Goal: Task Accomplishment & Management: Manage account settings

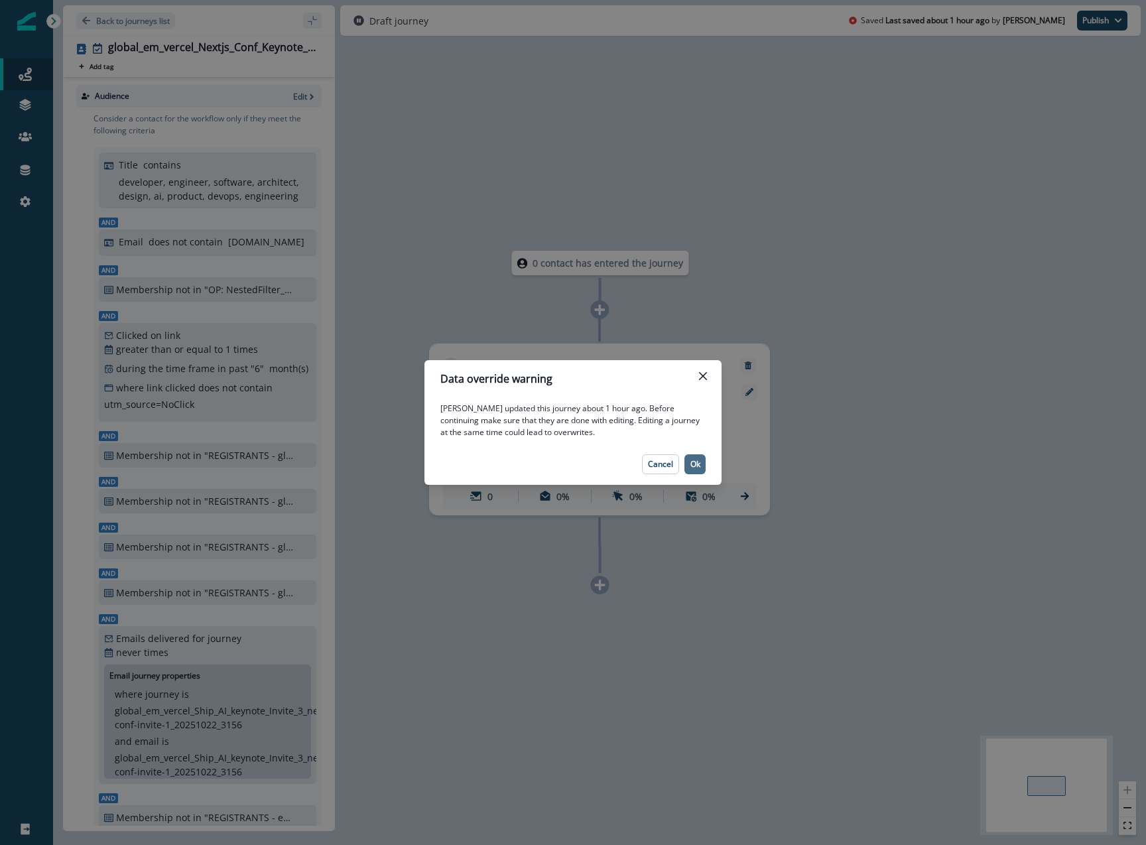
click at [691, 465] on p "Ok" at bounding box center [696, 464] width 10 height 9
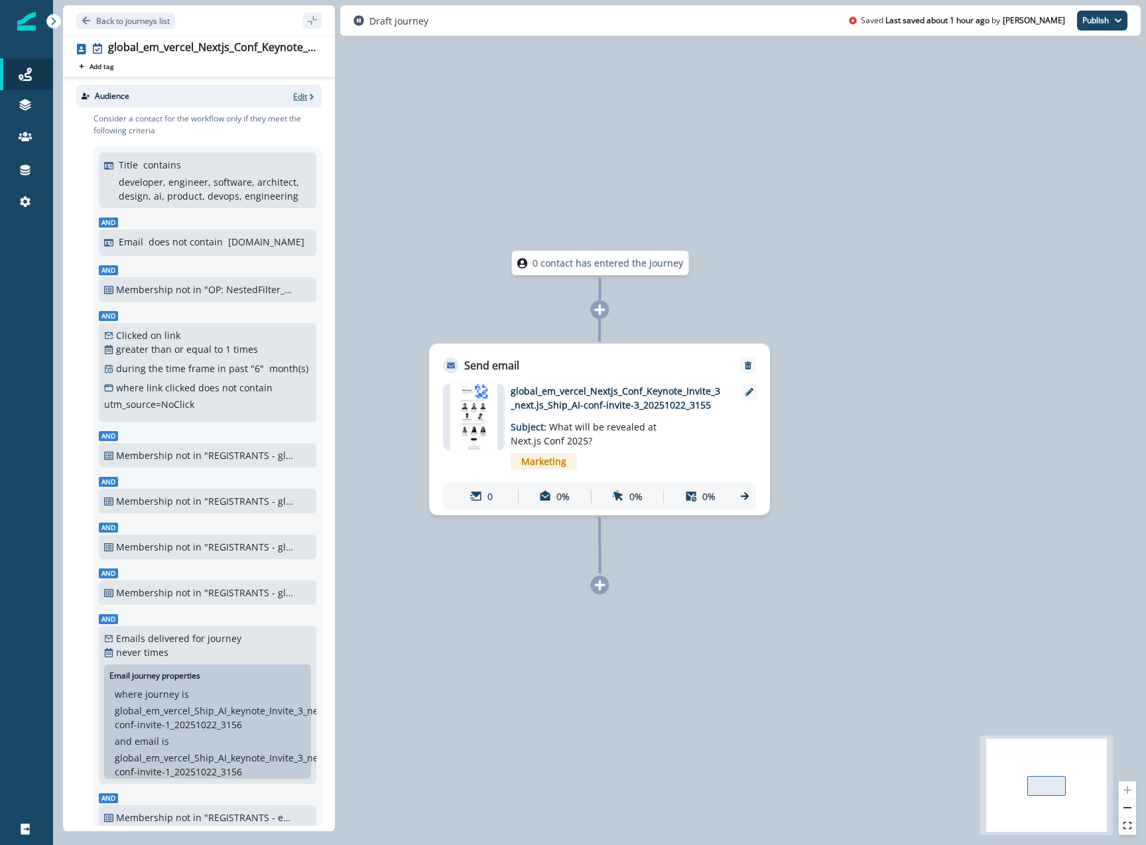
click at [300, 94] on p "Edit" at bounding box center [300, 96] width 14 height 11
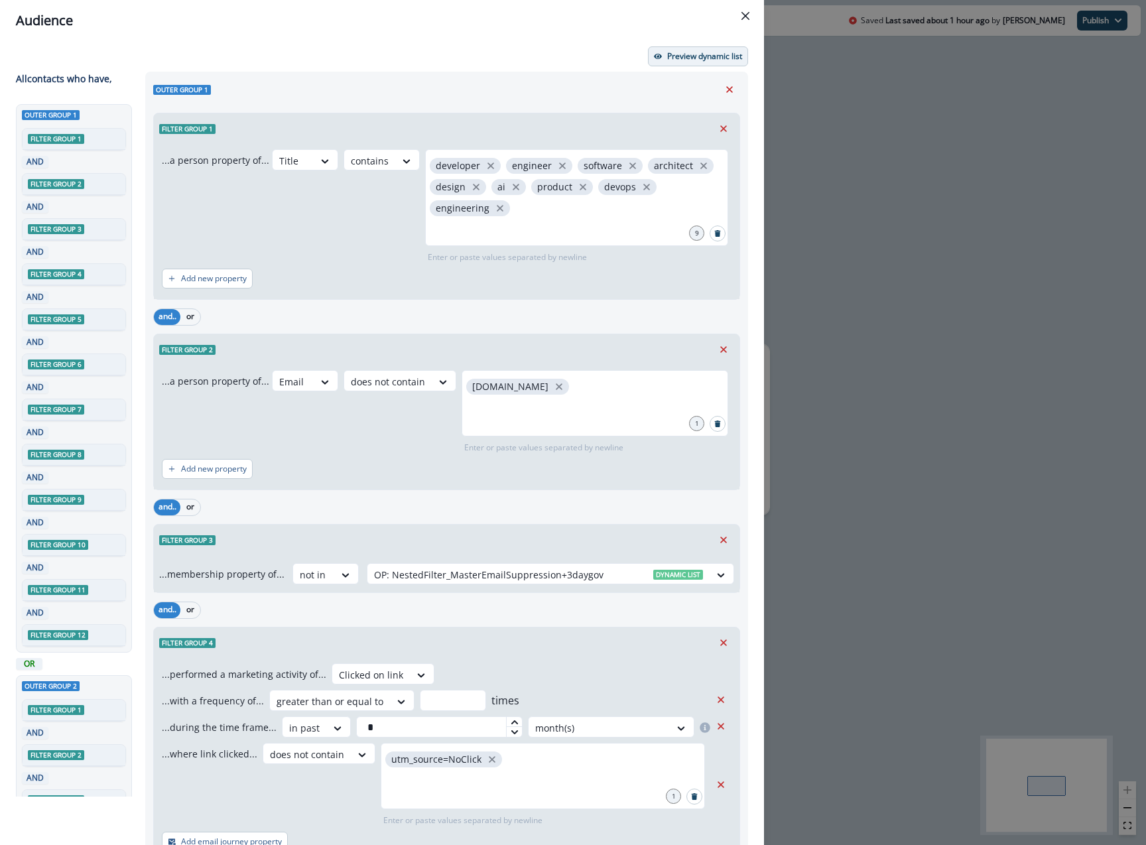
click at [697, 63] on button "Preview dynamic list" at bounding box center [698, 56] width 100 height 20
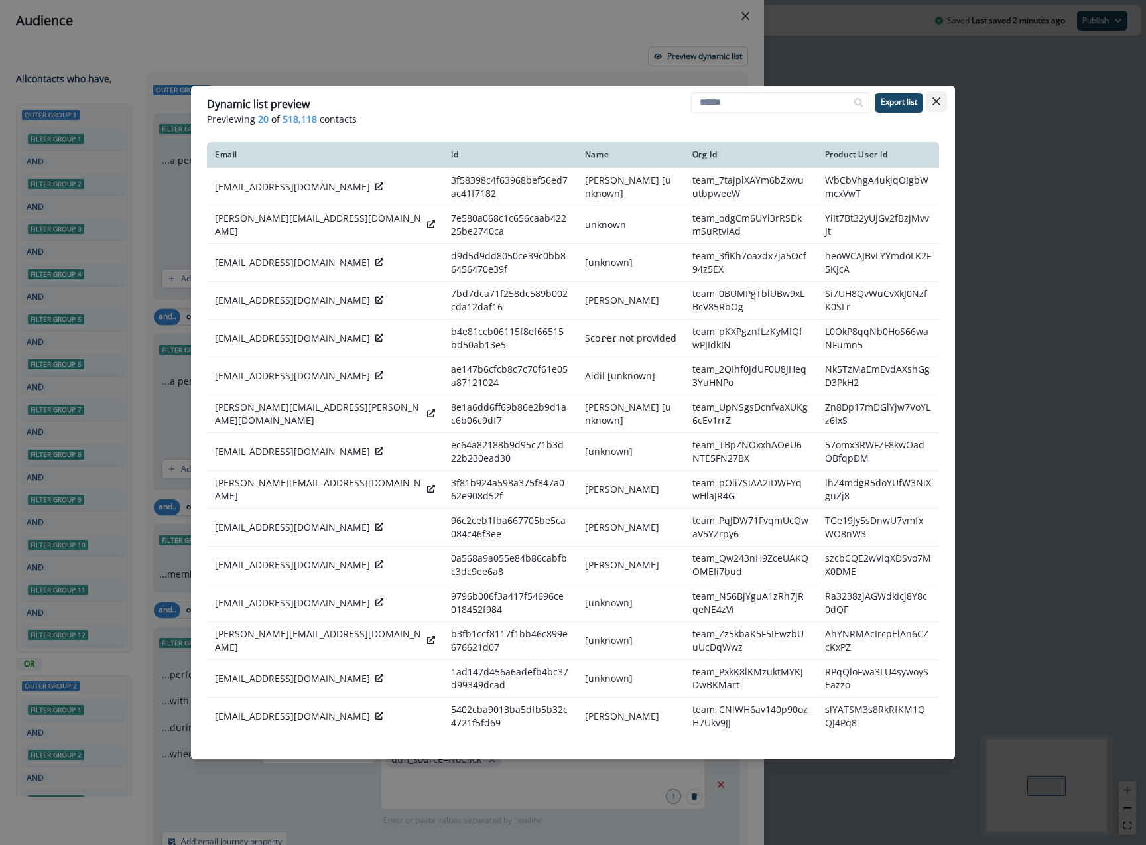
click at [935, 102] on icon "Close" at bounding box center [937, 102] width 8 height 8
click at [935, 102] on div "Audience Preview dynamic list All contact s who have, Outer group 1 Filter grou…" at bounding box center [573, 422] width 1146 height 845
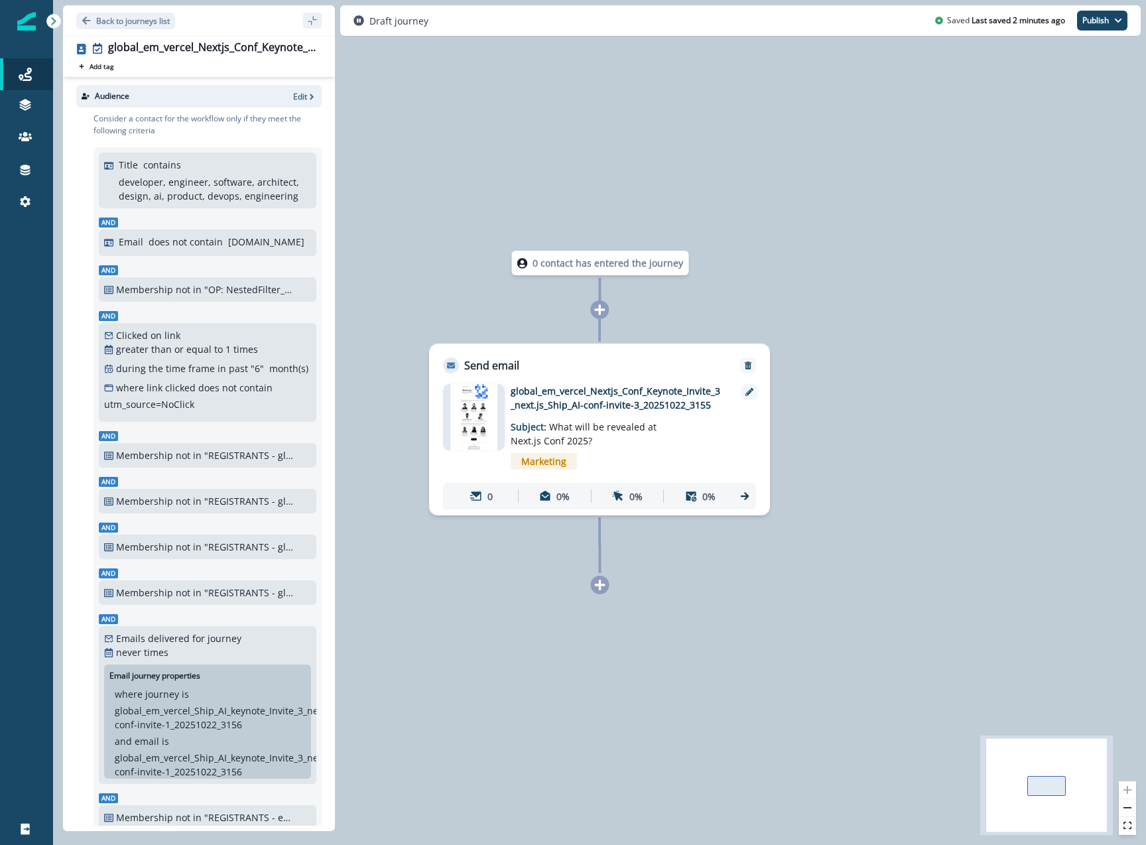
click at [644, 407] on p "global_em_vercel_Nextjs_Conf_Keynote_Invite_3_next.js_Ship_AI-conf-invite-3_202…" at bounding box center [617, 398] width 212 height 28
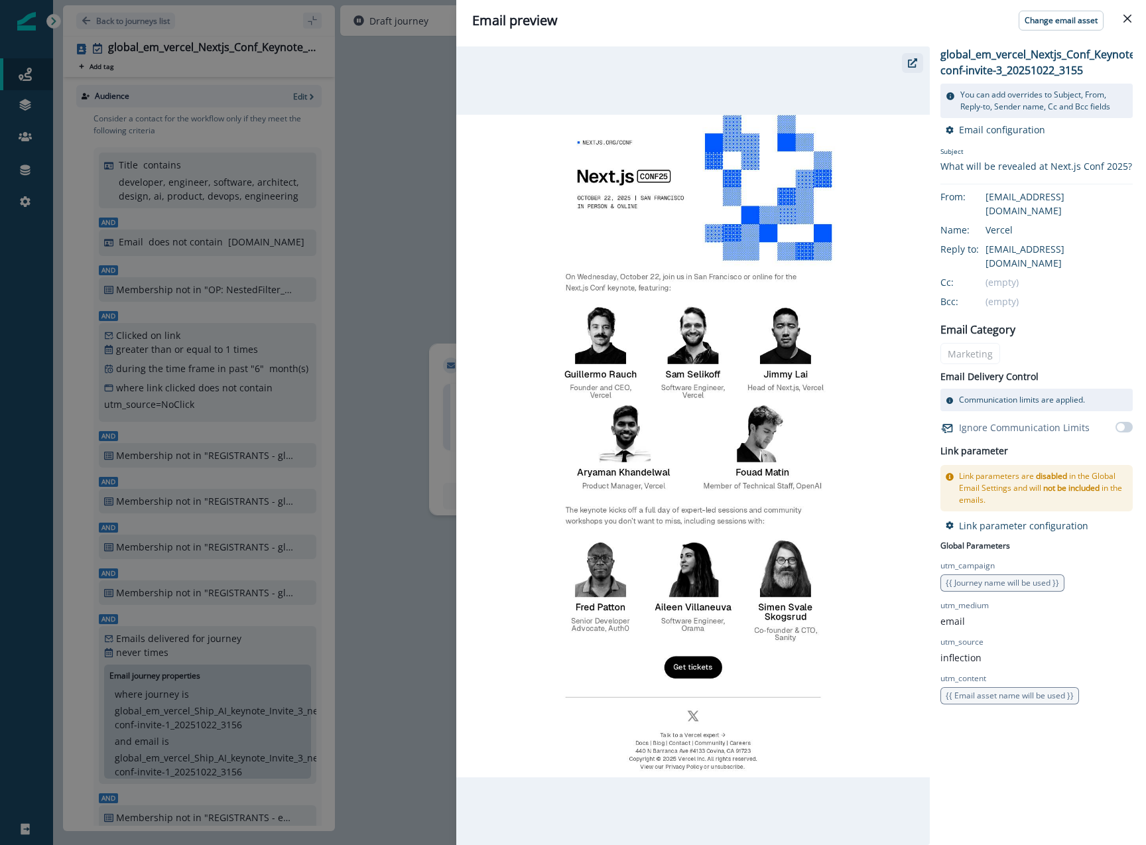
click at [919, 62] on button "button" at bounding box center [912, 63] width 21 height 20
click at [379, 192] on div "Email preview Change email asset global_em_vercel_Nextjs_Conf_Keynote_Invite_3_…" at bounding box center [573, 422] width 1146 height 845
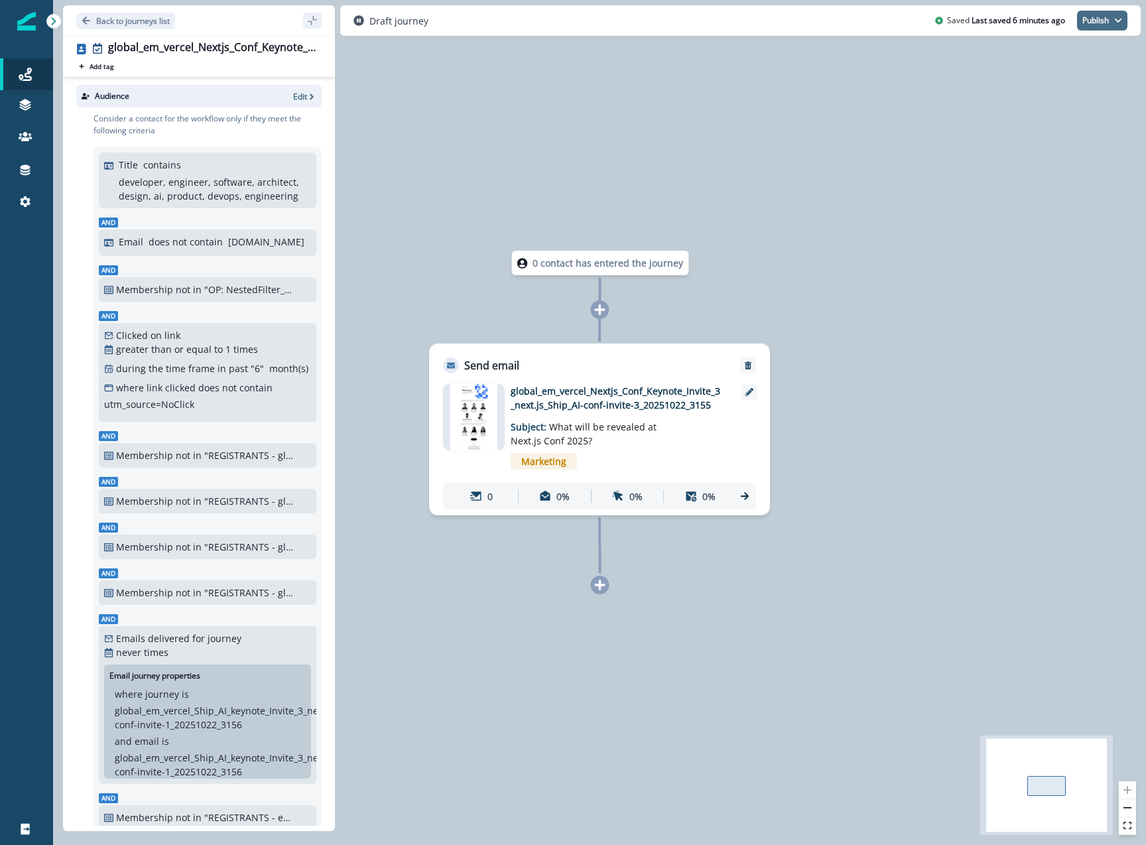
click at [1105, 13] on button "Publish" at bounding box center [1102, 21] width 50 height 20
click at [1049, 51] on button "as active journey" at bounding box center [1053, 54] width 147 height 24
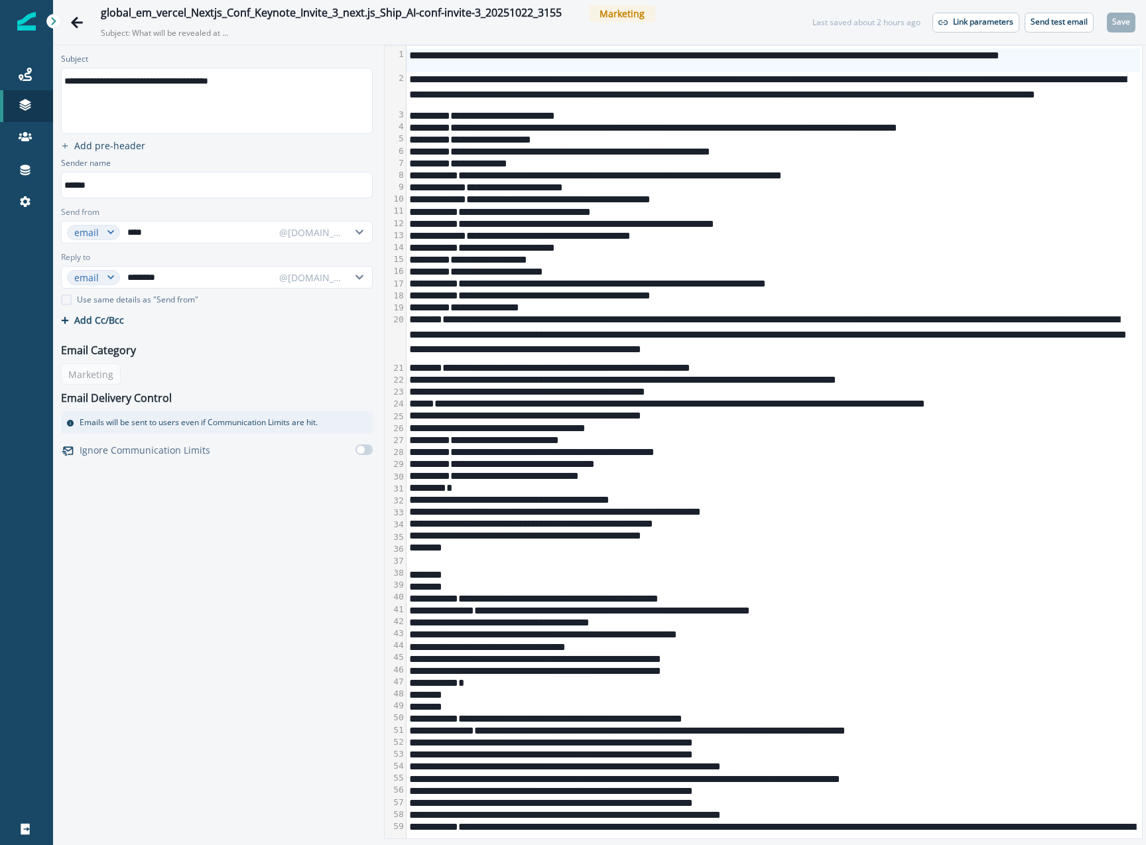
click at [584, 142] on div "**********" at bounding box center [774, 139] width 734 height 12
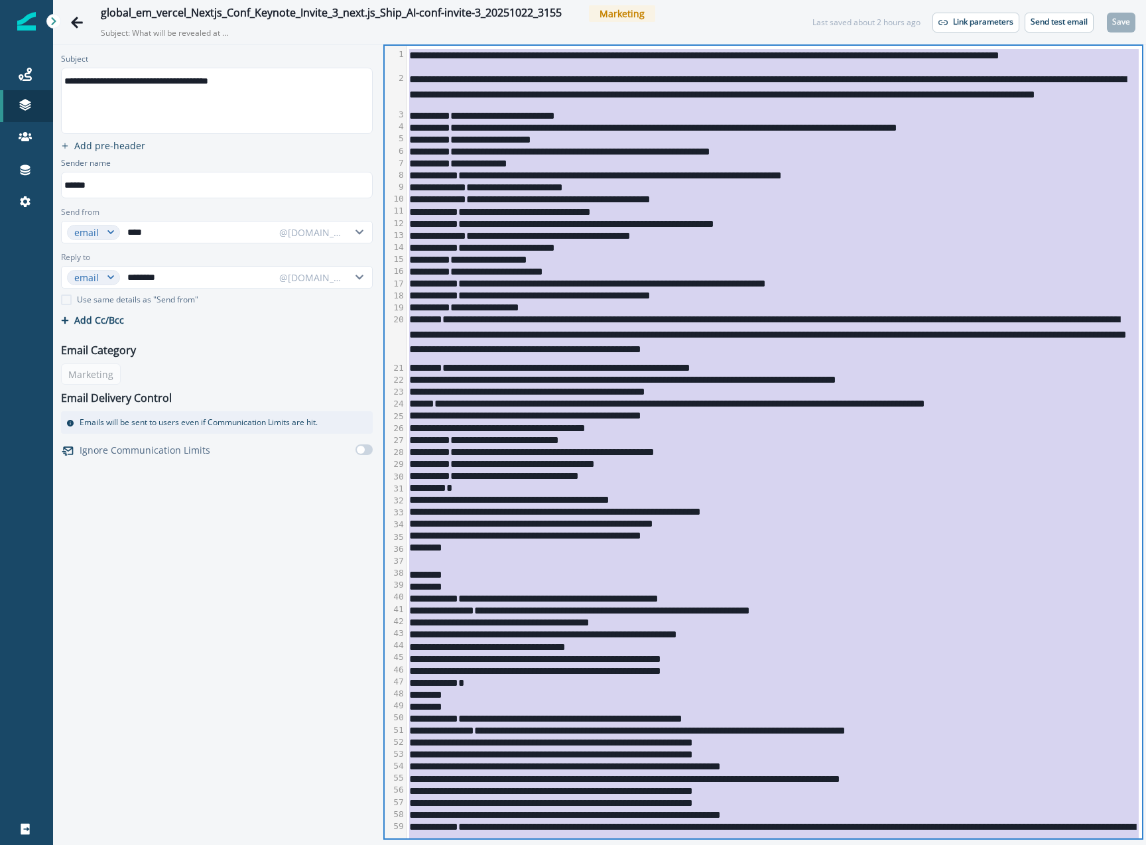
copy div "**********"
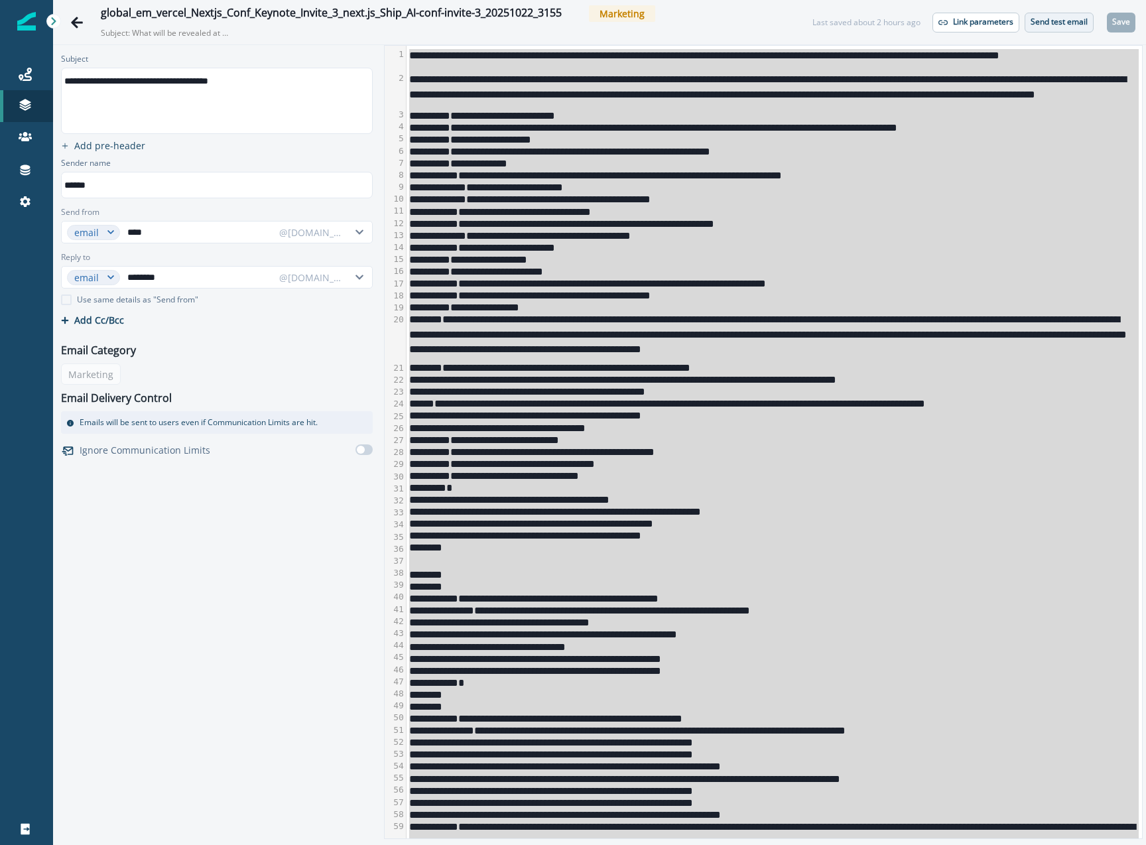
click at [1062, 25] on p "Send test email" at bounding box center [1059, 21] width 57 height 9
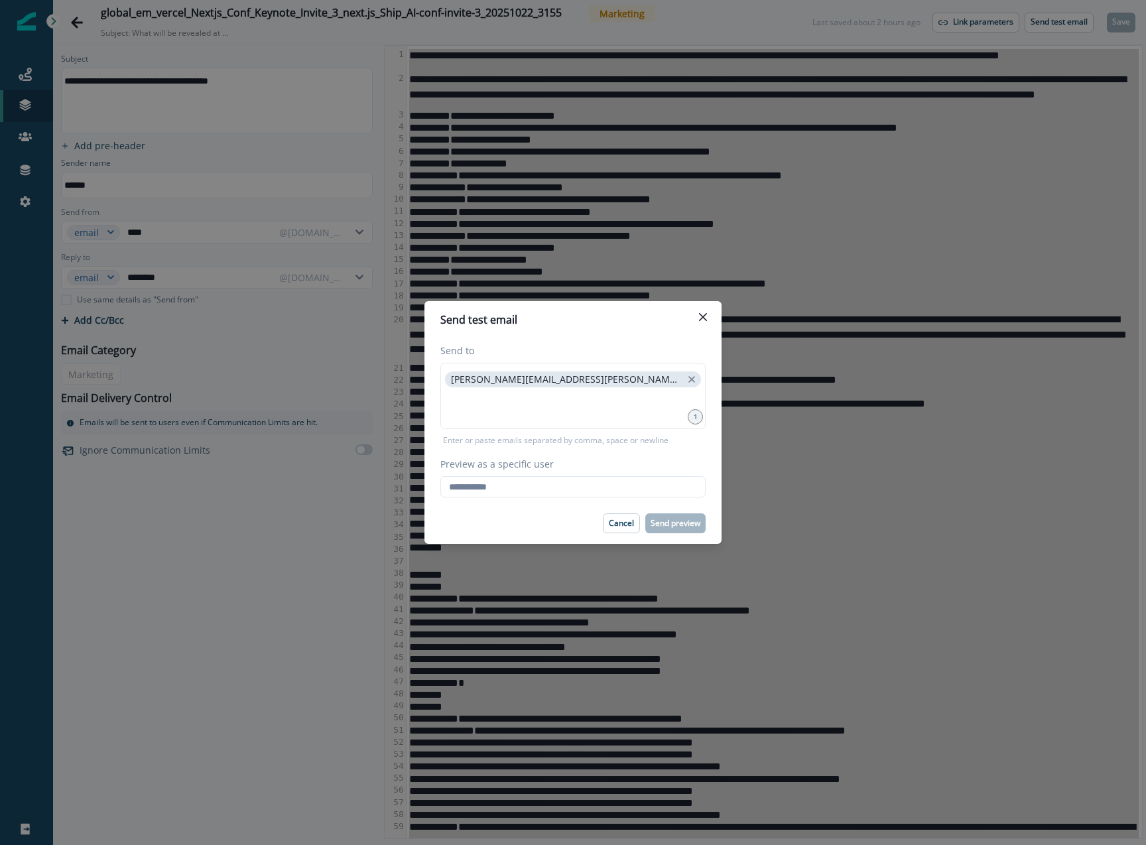
click at [494, 506] on footer "Cancel Send preview" at bounding box center [573, 523] width 297 height 41
click at [496, 497] on input "Preview as a specific user" at bounding box center [572, 486] width 265 height 21
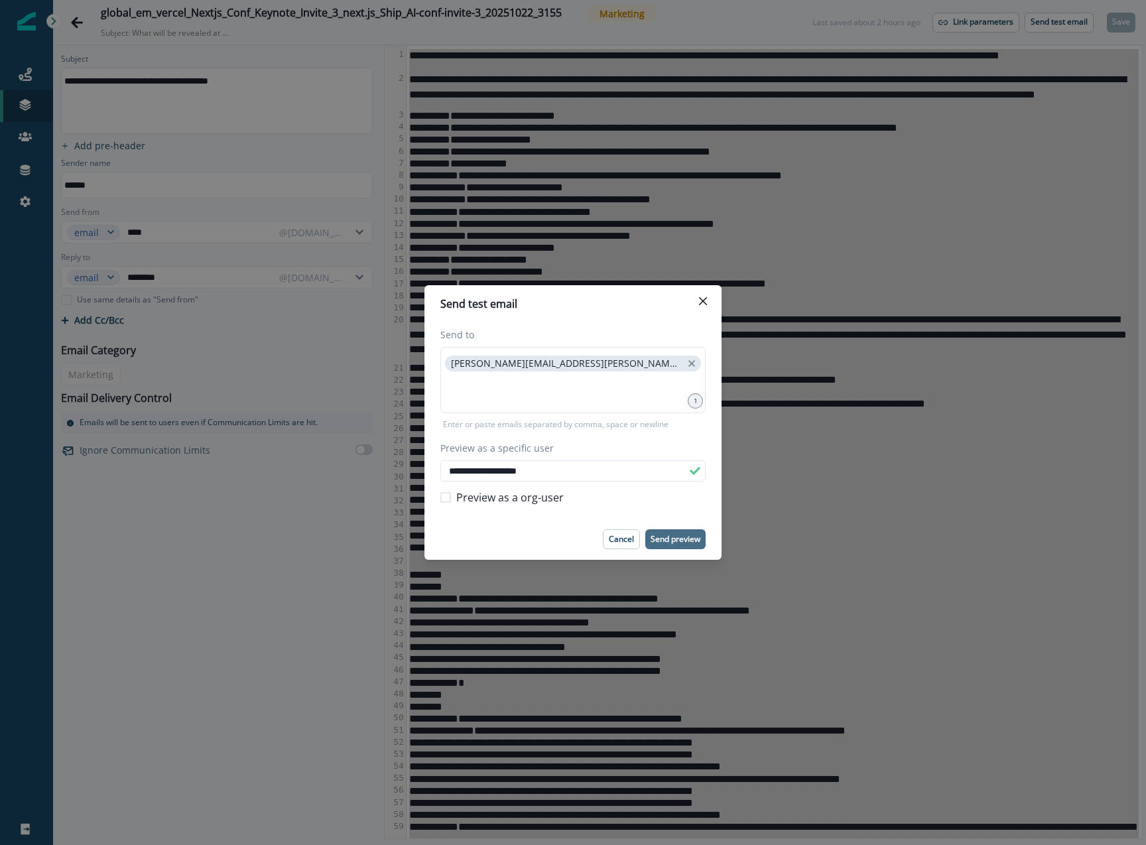
type input "**********"
click at [676, 529] on button "Send preview" at bounding box center [675, 539] width 60 height 20
click at [703, 308] on button "Close" at bounding box center [703, 301] width 21 height 21
